Goal: Transaction & Acquisition: Purchase product/service

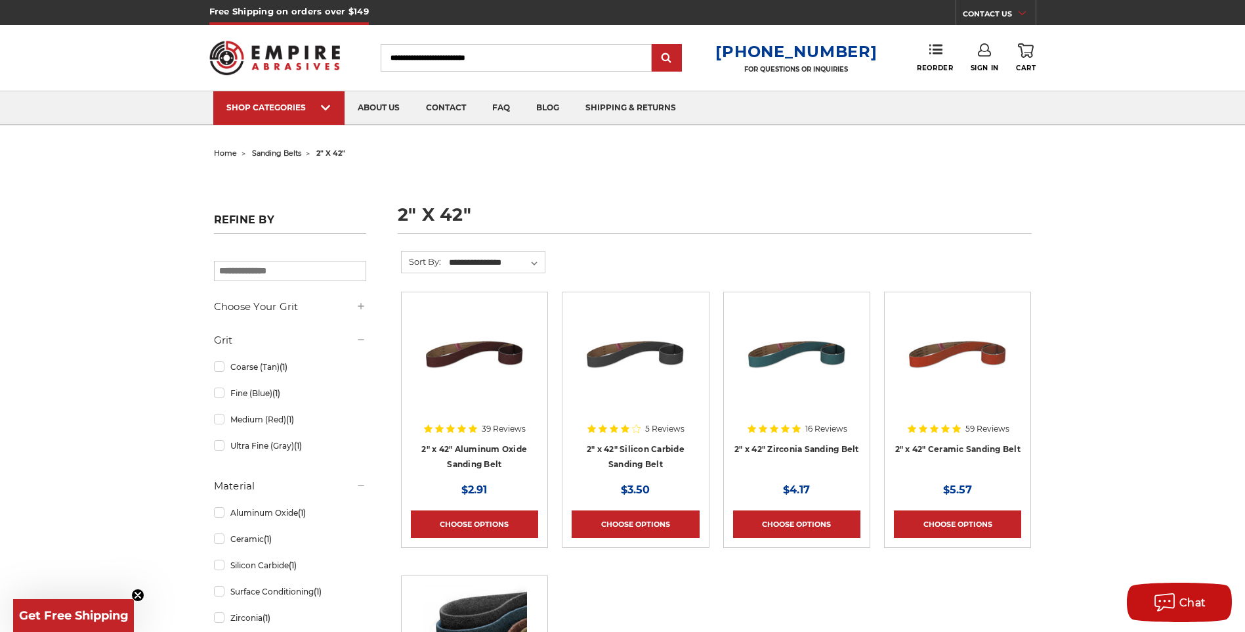
scroll to position [131, 0]
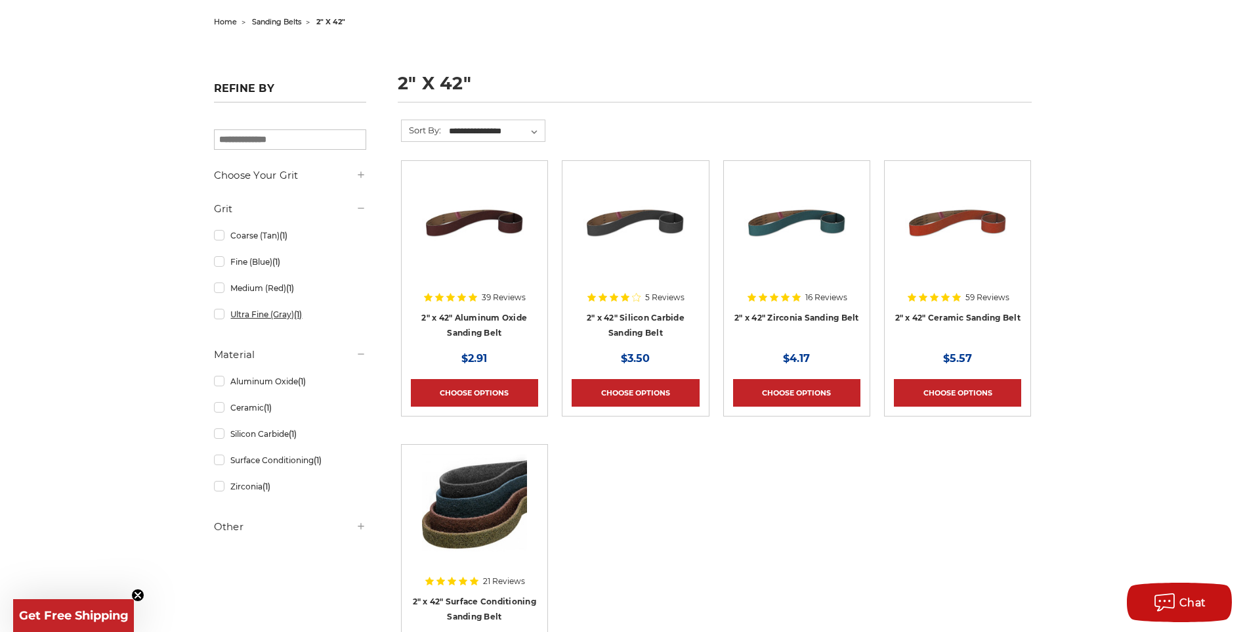
click at [225, 317] on link "Ultra Fine (Gray) (1)" at bounding box center [290, 314] width 152 height 23
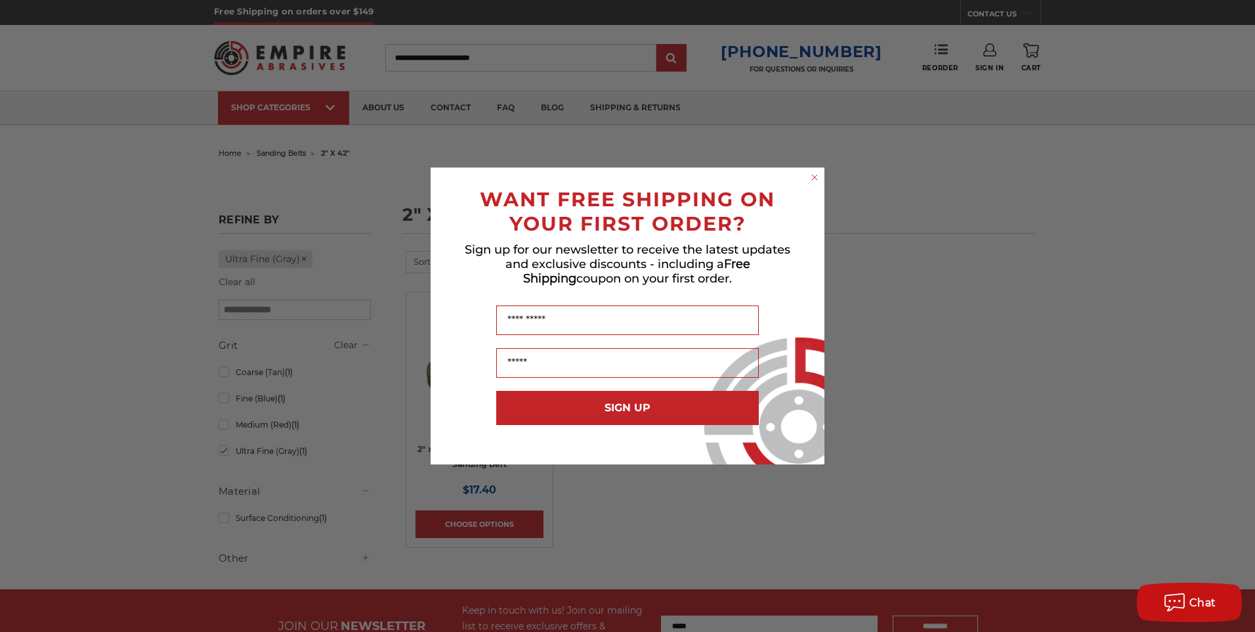
click at [814, 175] on circle "Close dialog" at bounding box center [815, 177] width 12 height 12
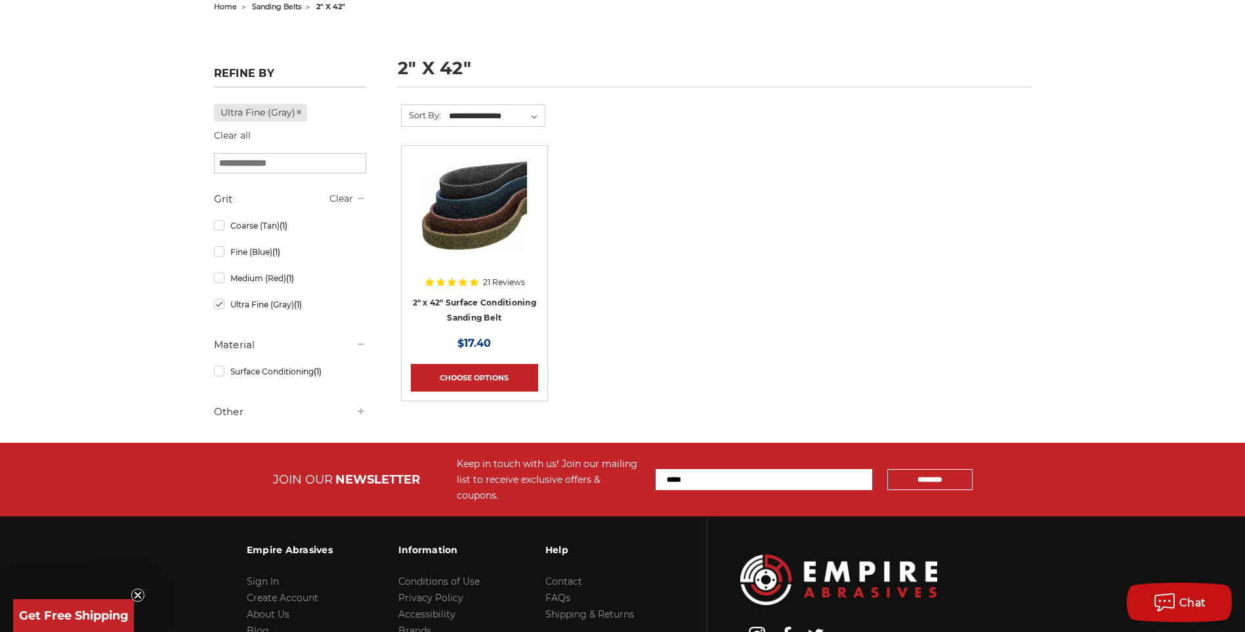
scroll to position [197, 0]
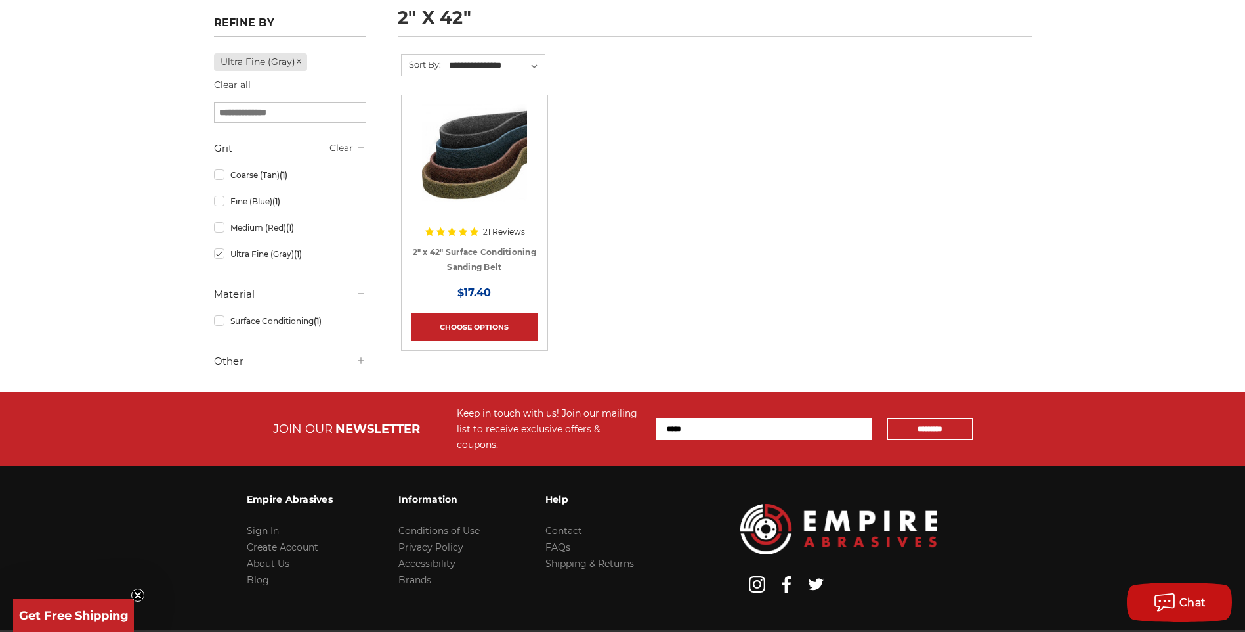
click at [481, 254] on link "2" x 42" Surface Conditioning Sanding Belt" at bounding box center [474, 259] width 123 height 25
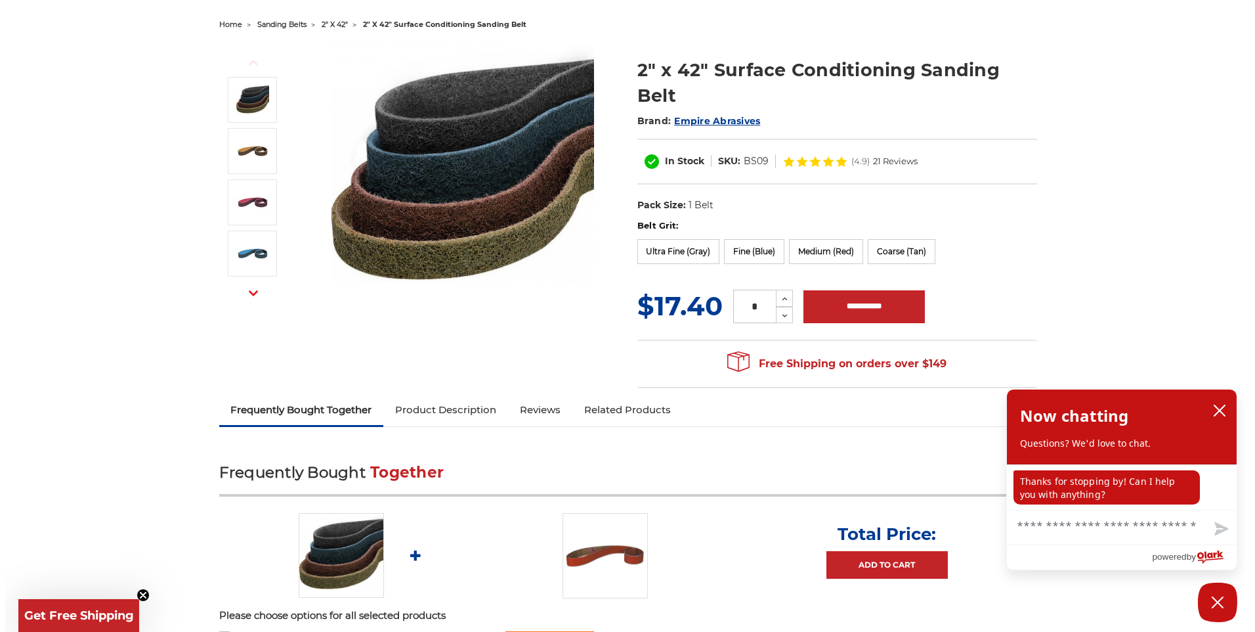
scroll to position [131, 0]
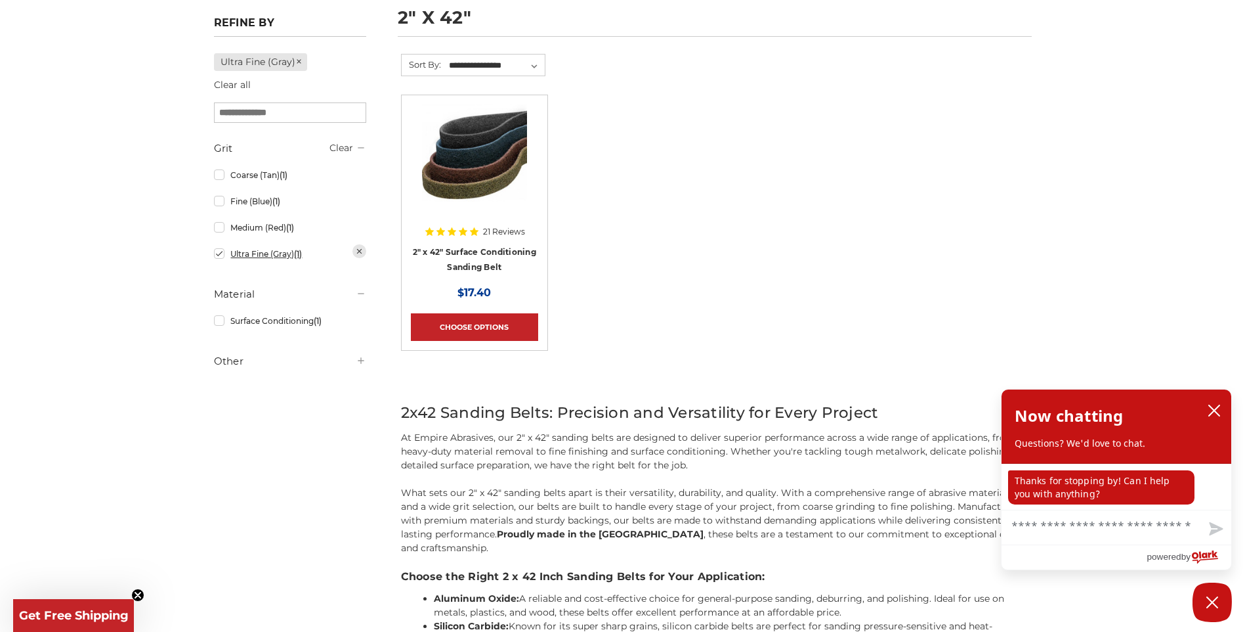
click at [219, 256] on link "Ultra Fine (Gray) (1)" at bounding box center [290, 253] width 152 height 23
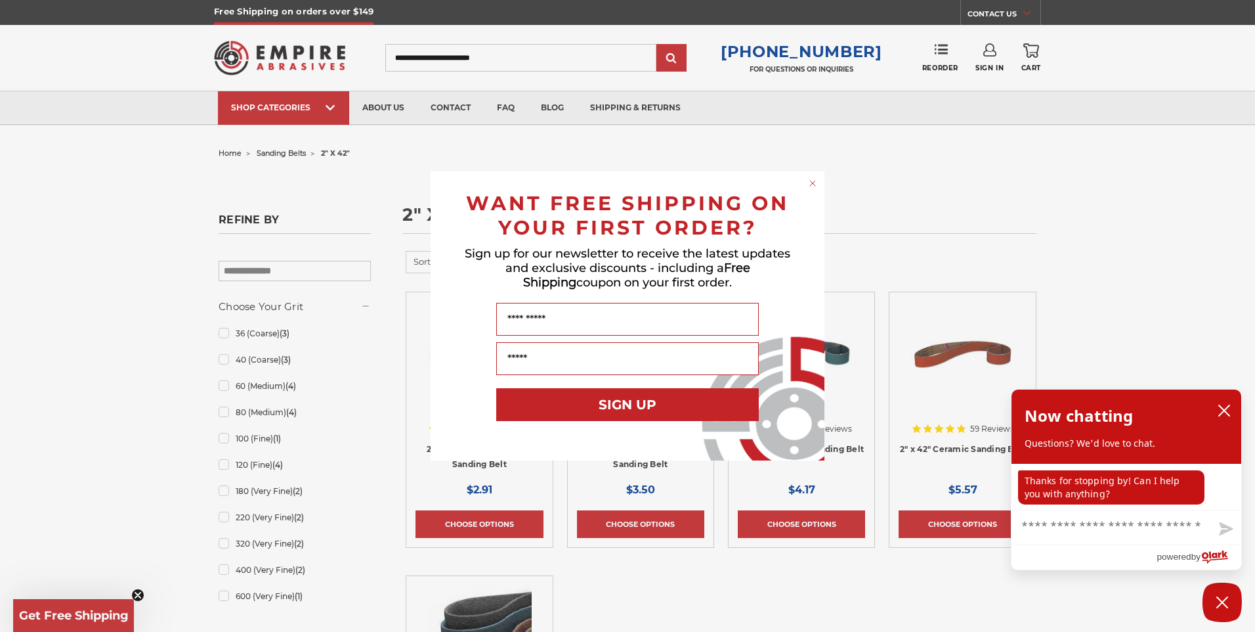
click at [811, 179] on circle "Close dialog" at bounding box center [813, 183] width 12 height 12
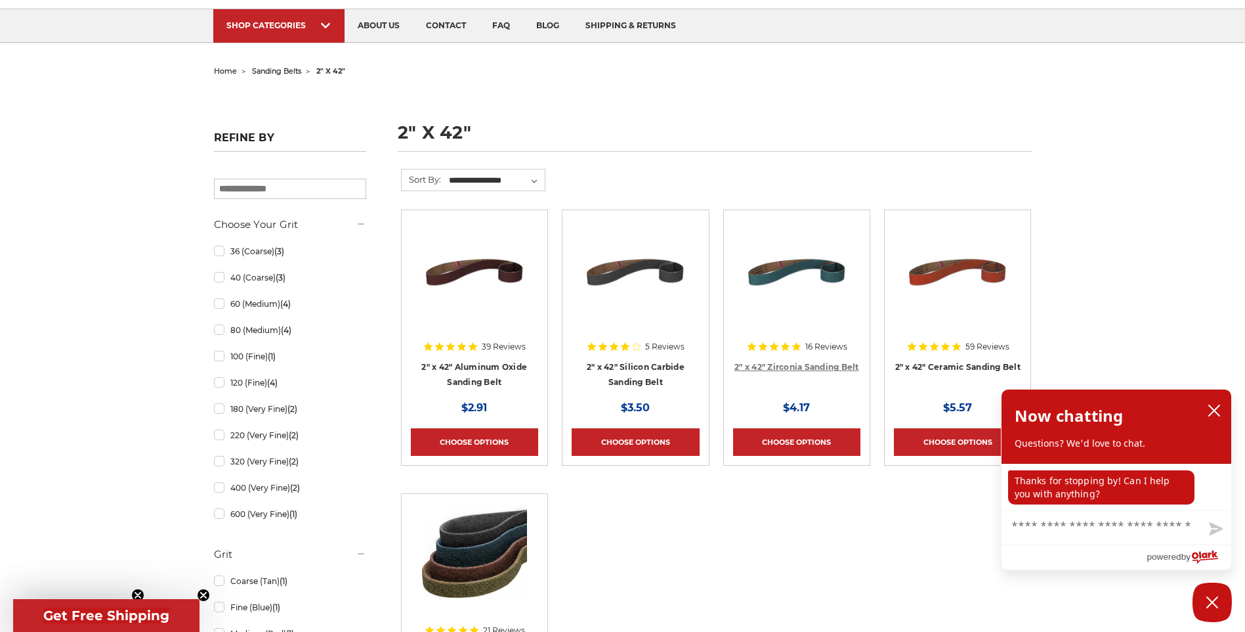
scroll to position [131, 0]
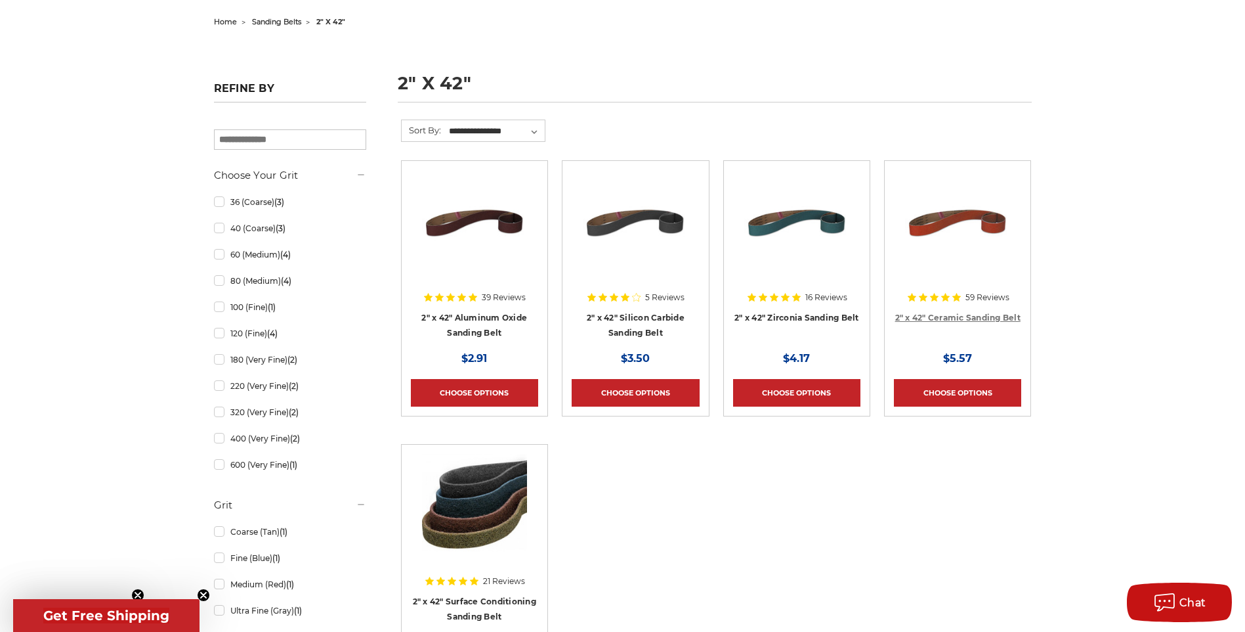
click at [983, 313] on link "2" x 42" Ceramic Sanding Belt" at bounding box center [958, 318] width 125 height 10
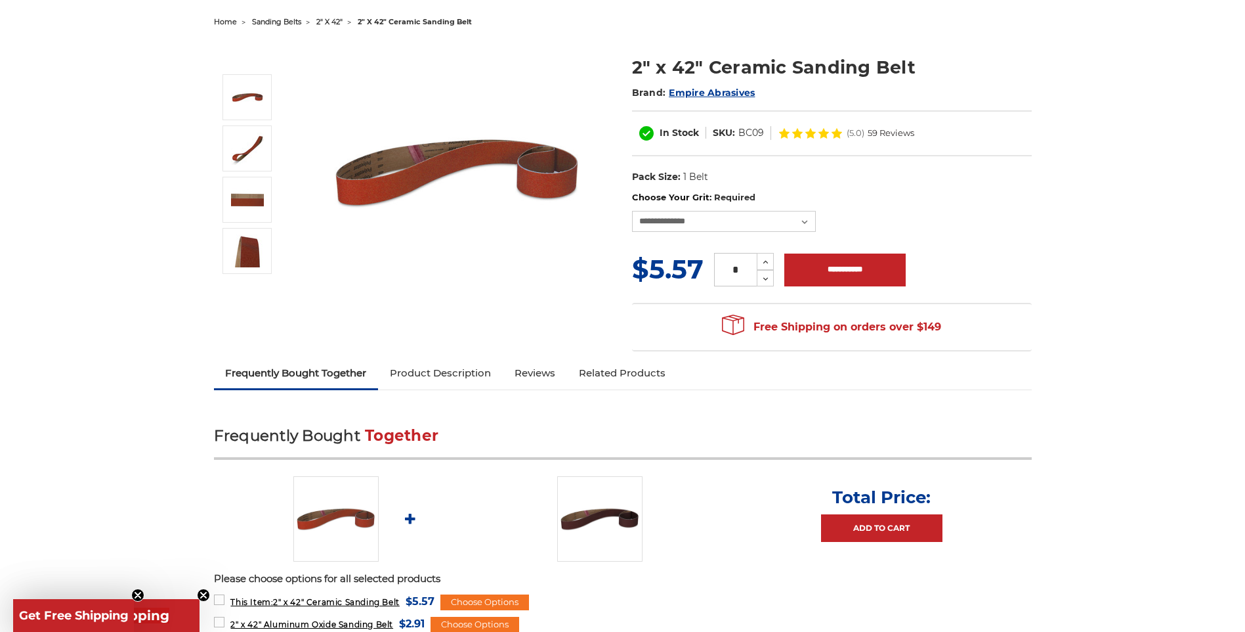
scroll to position [197, 0]
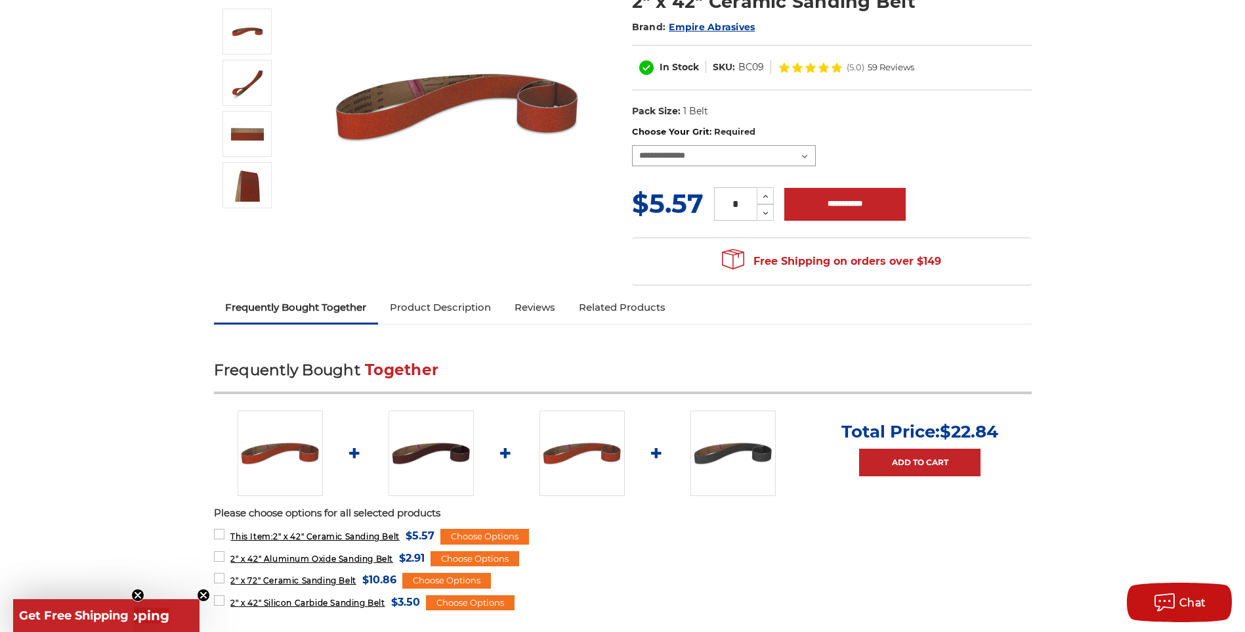
click at [813, 156] on select "**********" at bounding box center [724, 155] width 184 height 21
click at [810, 156] on select "**********" at bounding box center [724, 155] width 184 height 21
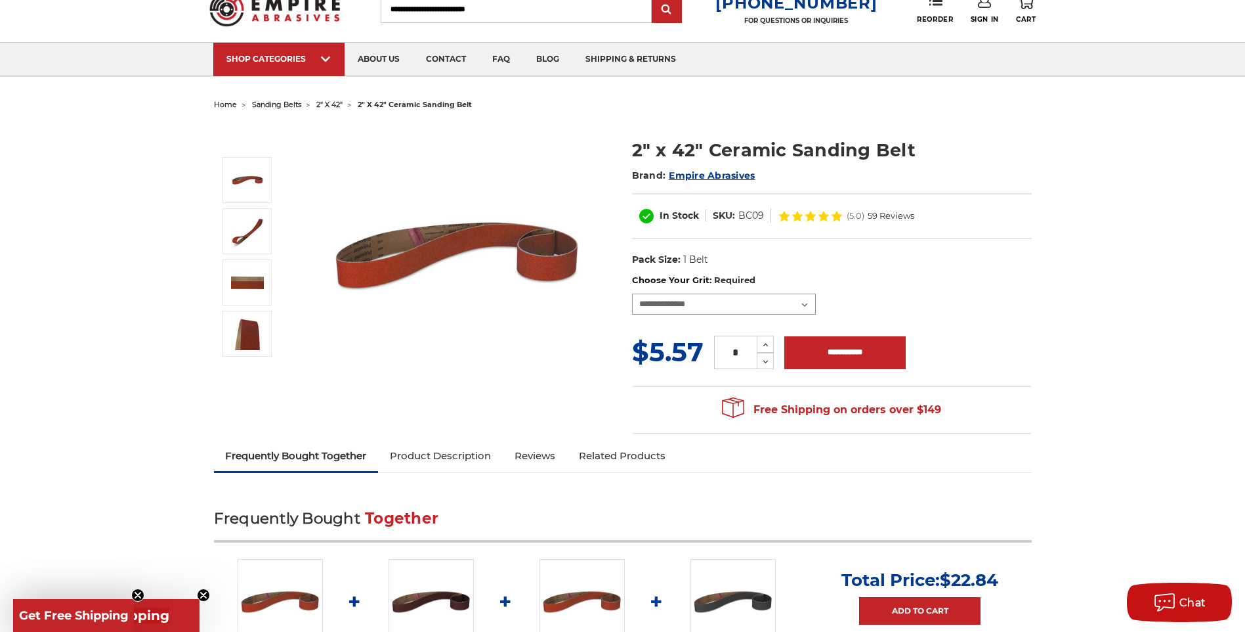
scroll to position [0, 0]
